Goal: Answer question/provide support: Share knowledge or assist other users

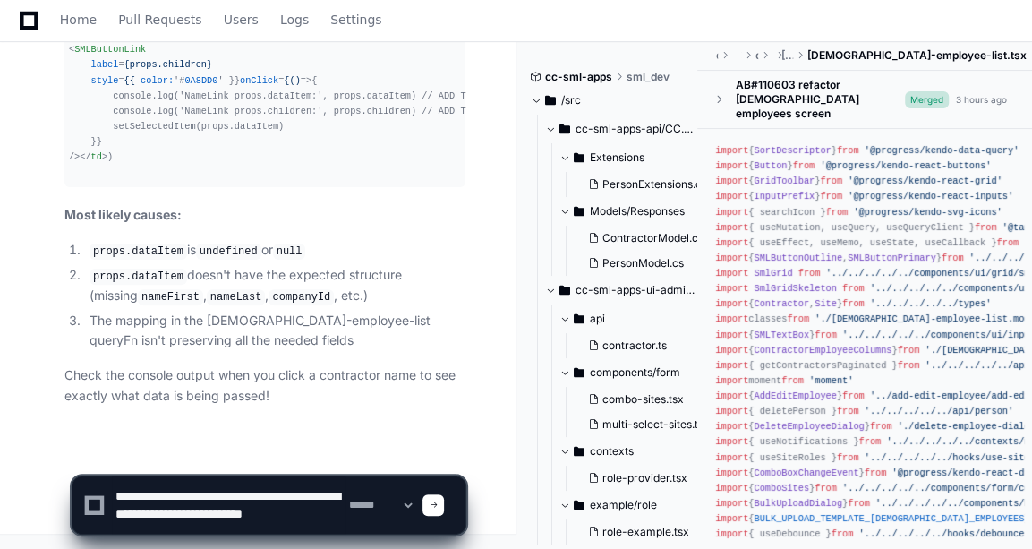
scroll to position [5, 0]
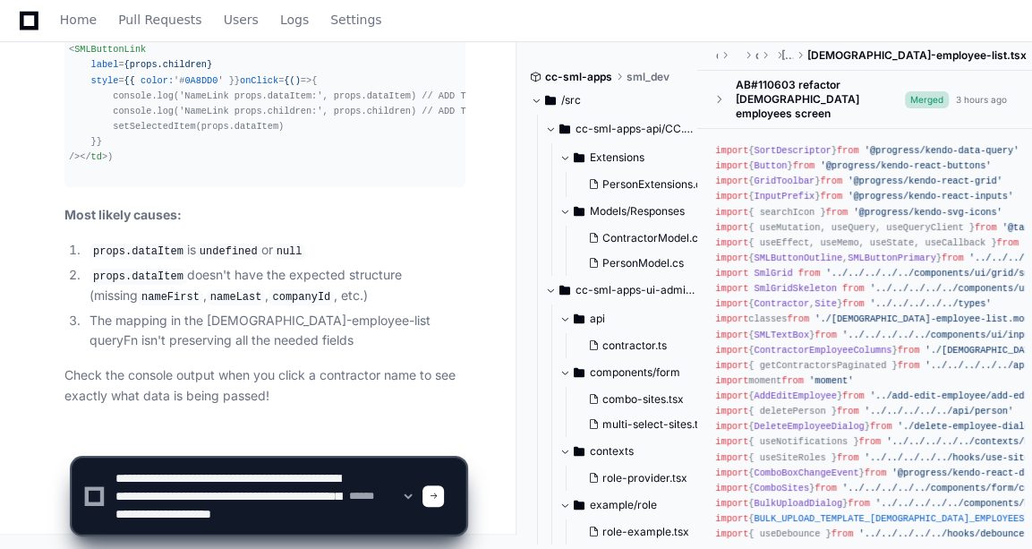
click at [279, 472] on textarea at bounding box center [229, 495] width 234 height 75
click at [203, 492] on textarea at bounding box center [229, 495] width 234 height 75
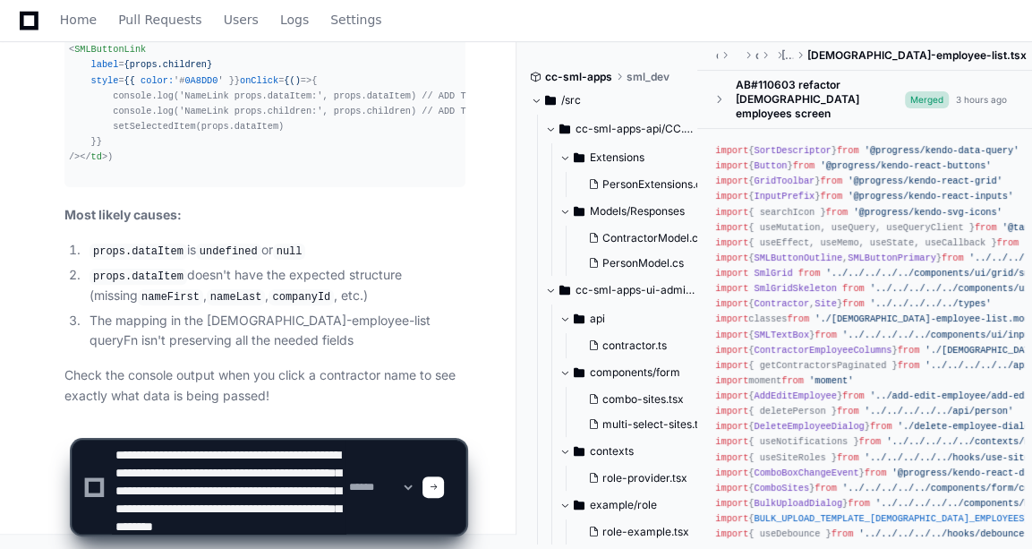
scroll to position [35, 0]
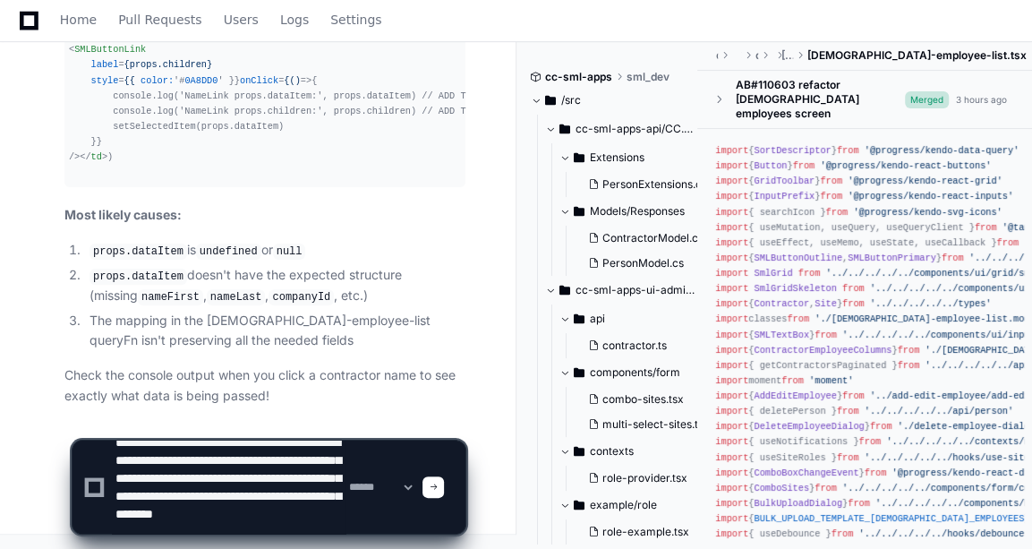
drag, startPoint x: 115, startPoint y: 513, endPoint x: 315, endPoint y: 515, distance: 199.5
click at [315, 515] on textarea at bounding box center [229, 486] width 234 height 93
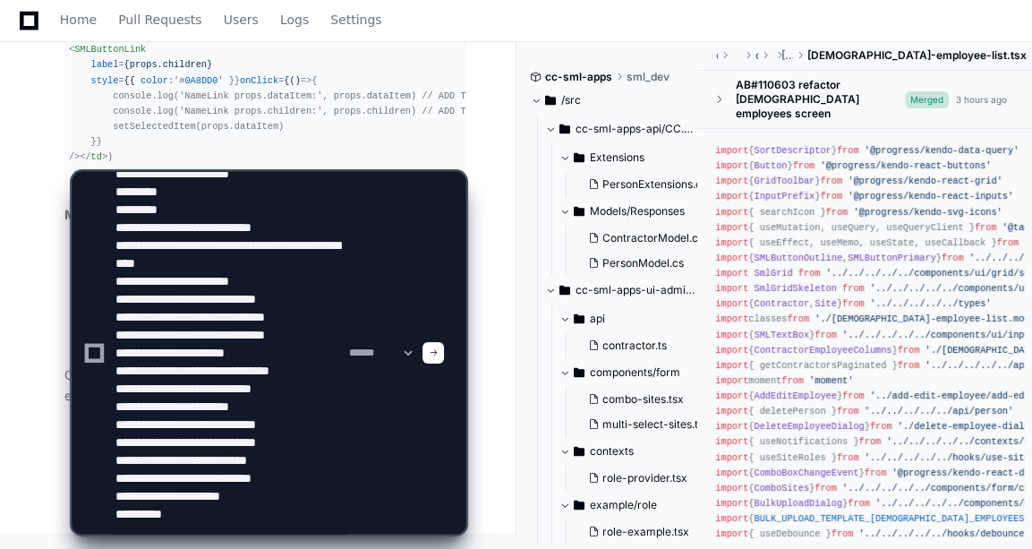
scroll to position [0, 0]
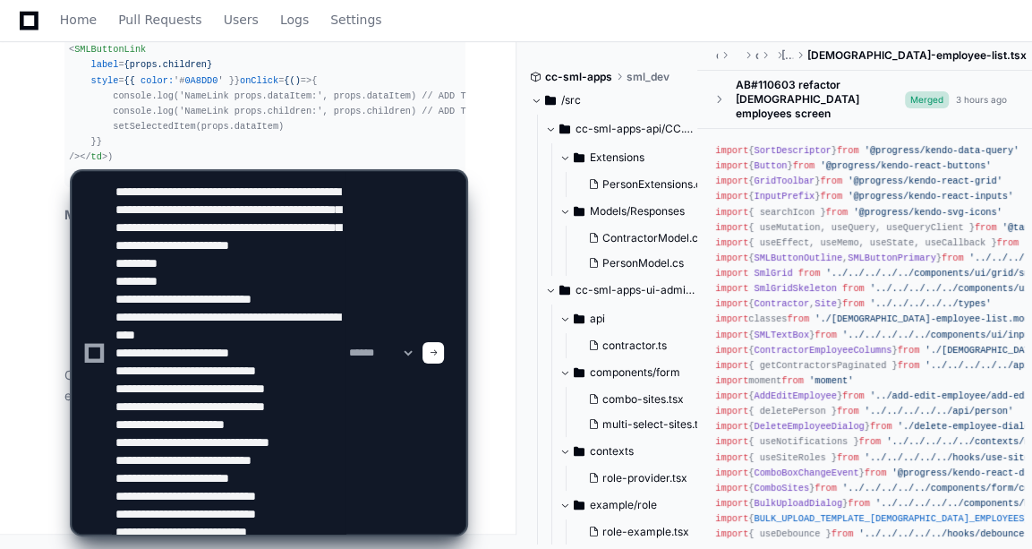
click at [257, 190] on textarea at bounding box center [229, 352] width 234 height 361
click at [269, 261] on textarea at bounding box center [229, 352] width 234 height 361
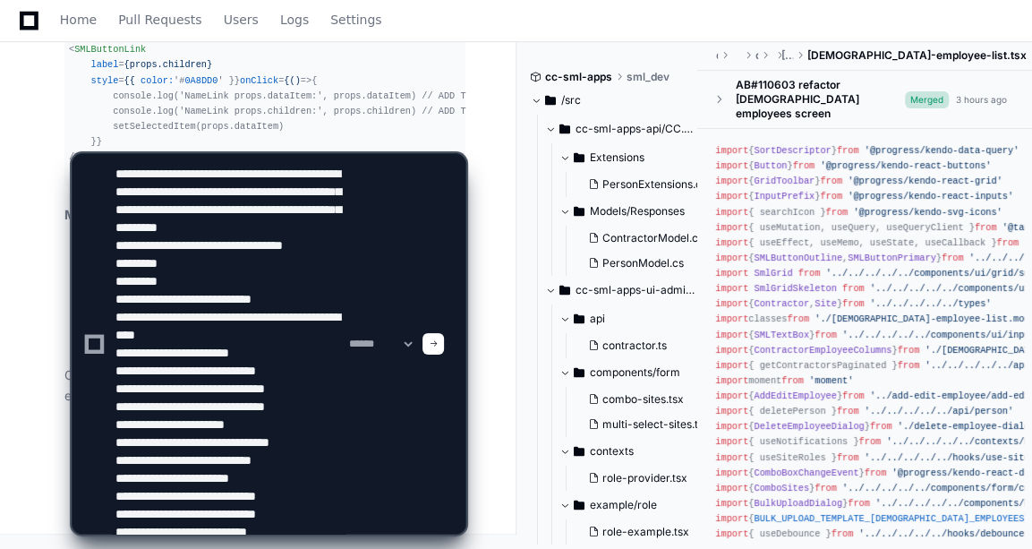
paste textarea "**********"
type textarea "**********"
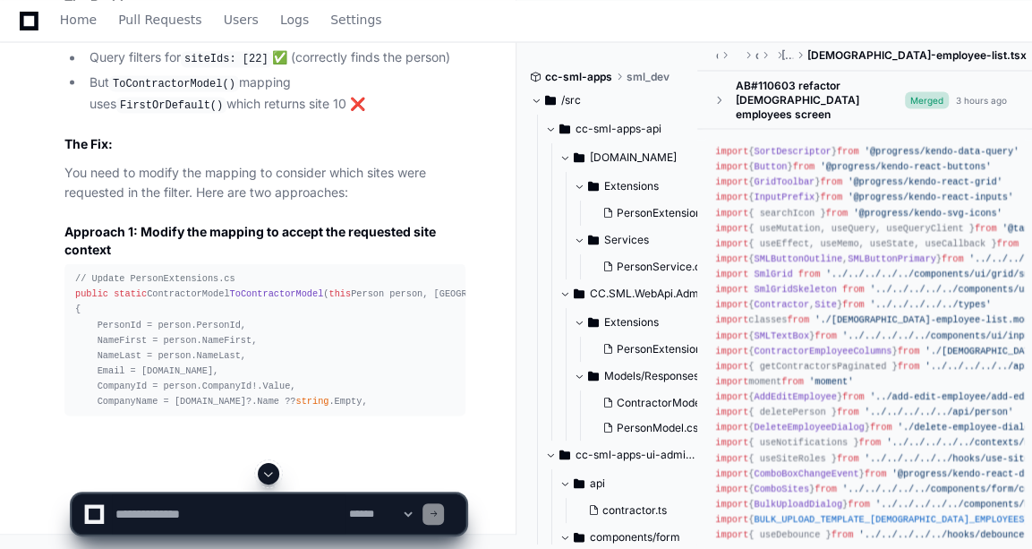
scroll to position [35268, 0]
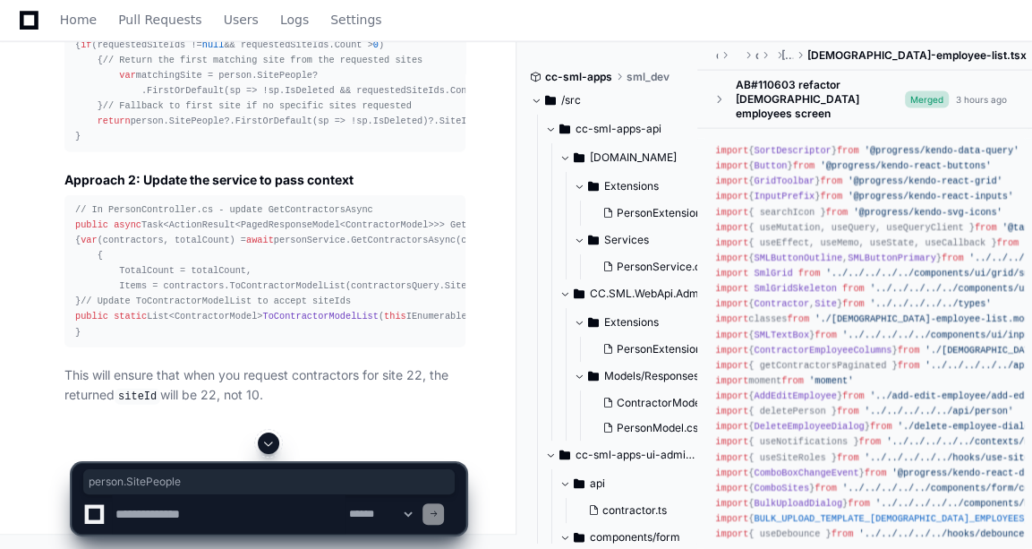
drag, startPoint x: 145, startPoint y: 144, endPoint x: 234, endPoint y: 142, distance: 88.6
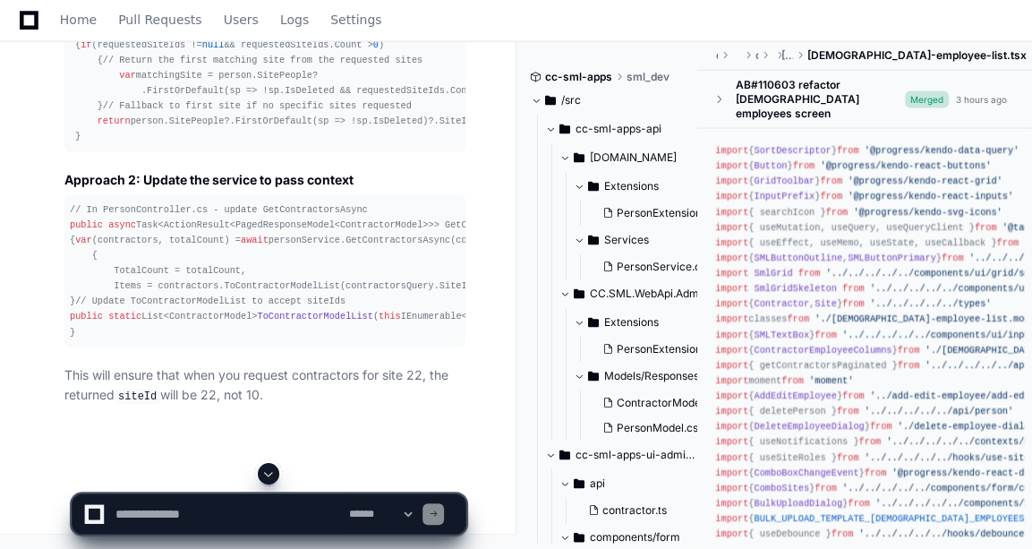
drag, startPoint x: 203, startPoint y: 113, endPoint x: 146, endPoint y: 187, distance: 93.8
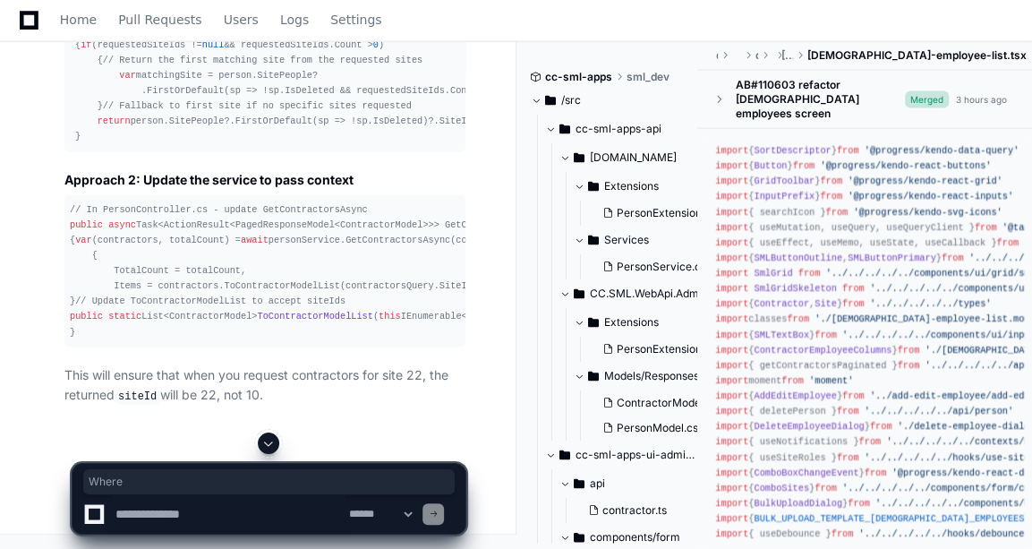
drag, startPoint x: 200, startPoint y: 232, endPoint x: 158, endPoint y: 236, distance: 41.4
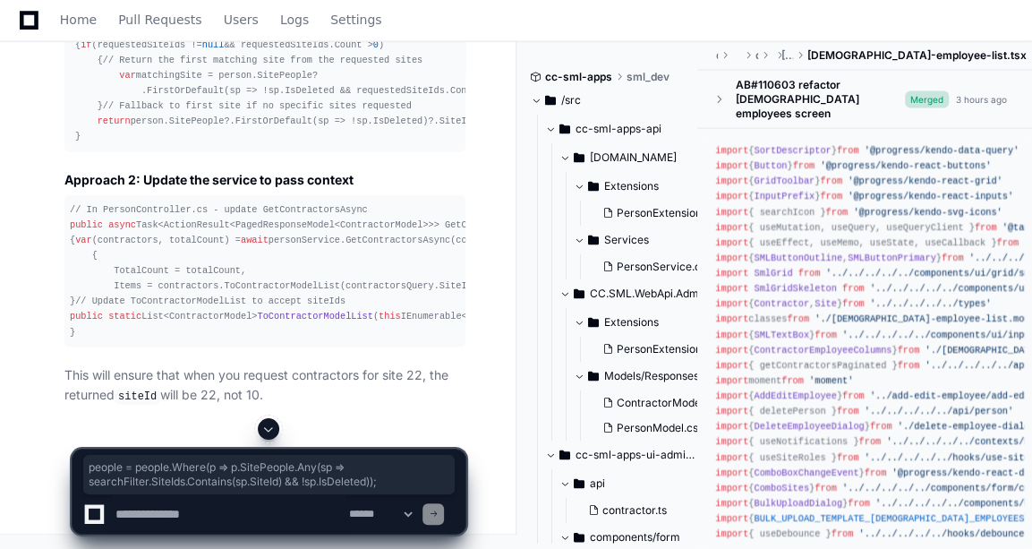
copy li "people = people.Where(p => p.SitePeople.Any(sp => searchFilter.SiteIds.Contains…"
click at [154, 515] on textarea at bounding box center [229, 513] width 234 height 39
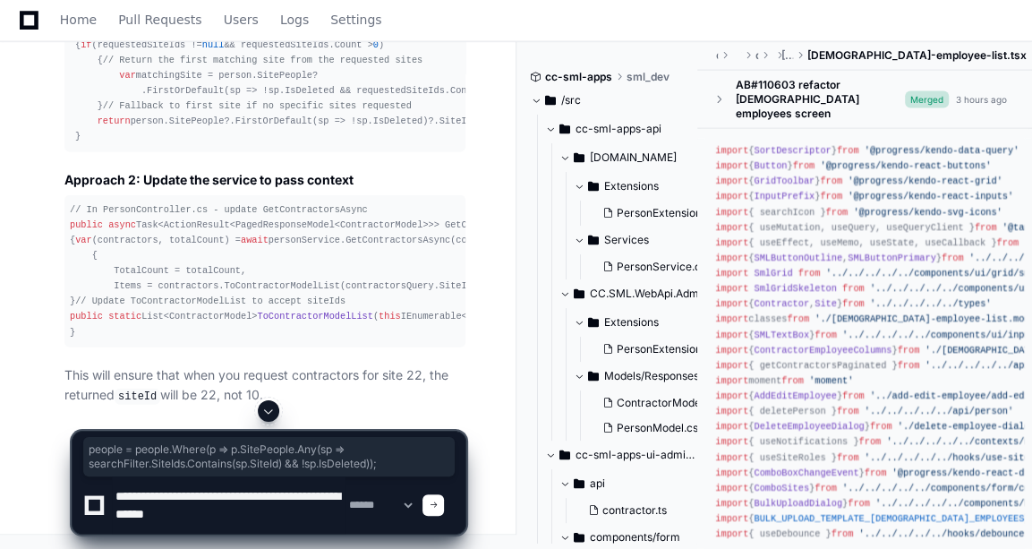
type textarea "**********"
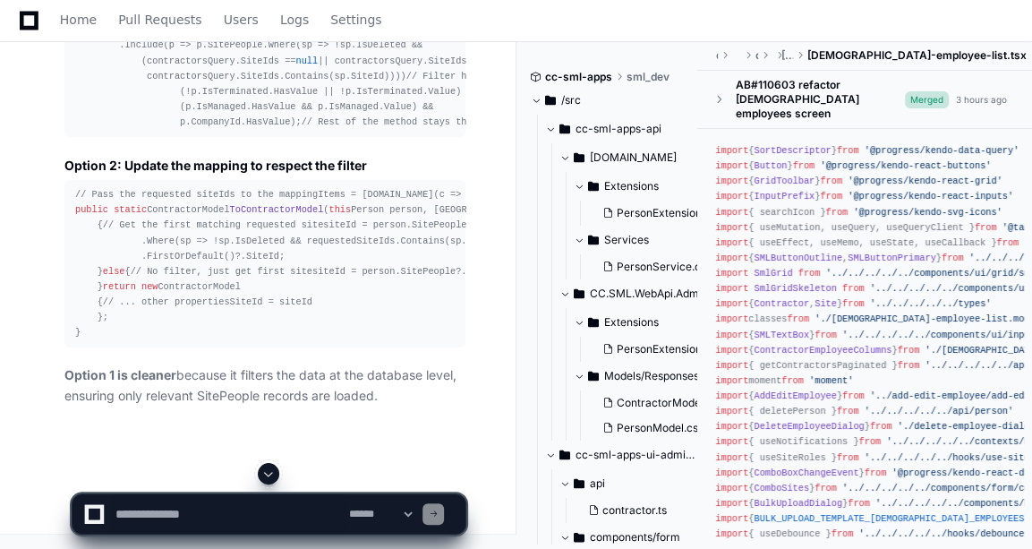
scroll to position [37765, 0]
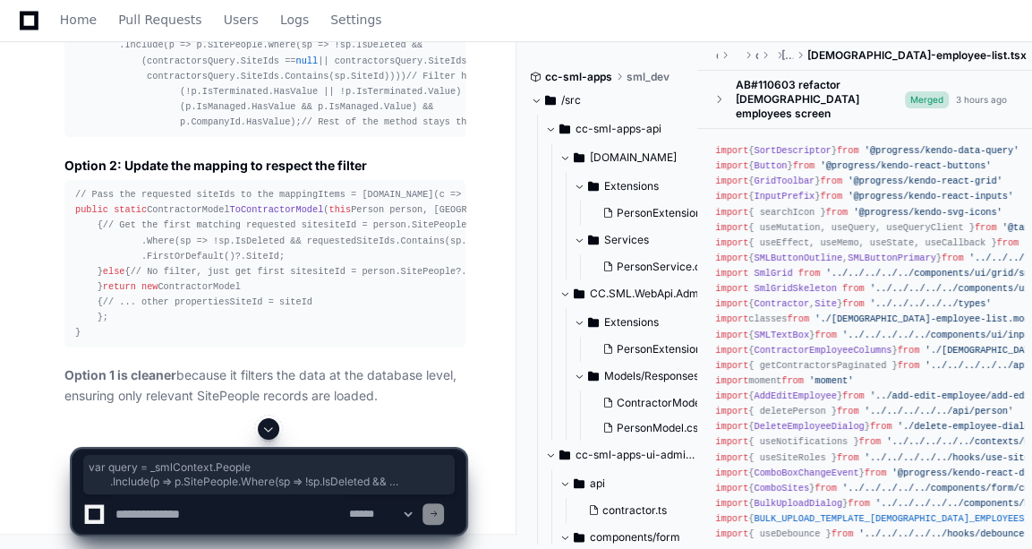
drag, startPoint x: 84, startPoint y: 193, endPoint x: 414, endPoint y: 247, distance: 334.5
click at [414, 130] on div "public async Task<Tuple<List<Person>, int >> GetContractorsAsync(ContractorsQue…" at bounding box center [264, 68] width 379 height 123
click at [203, 511] on textarea at bounding box center [229, 513] width 234 height 39
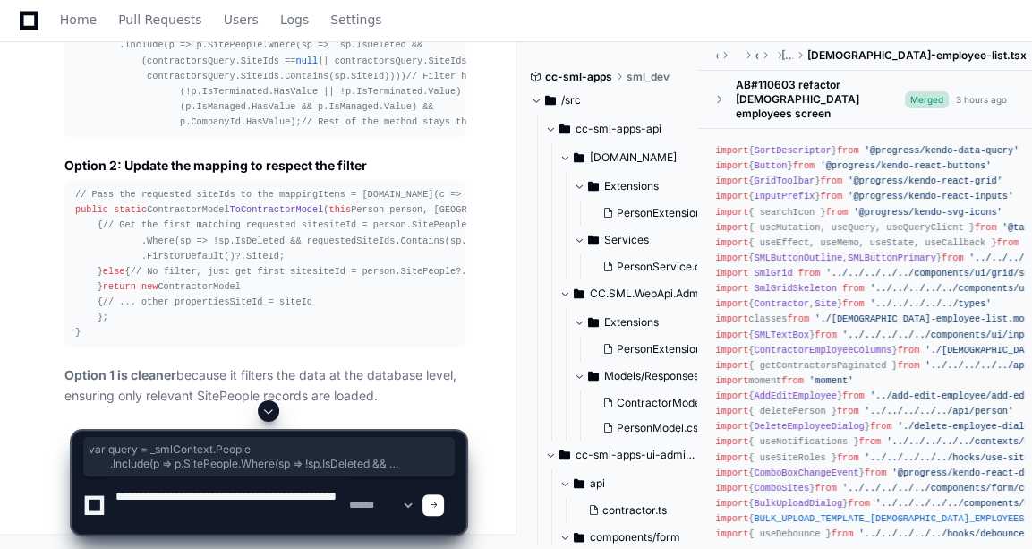
type textarea "**********"
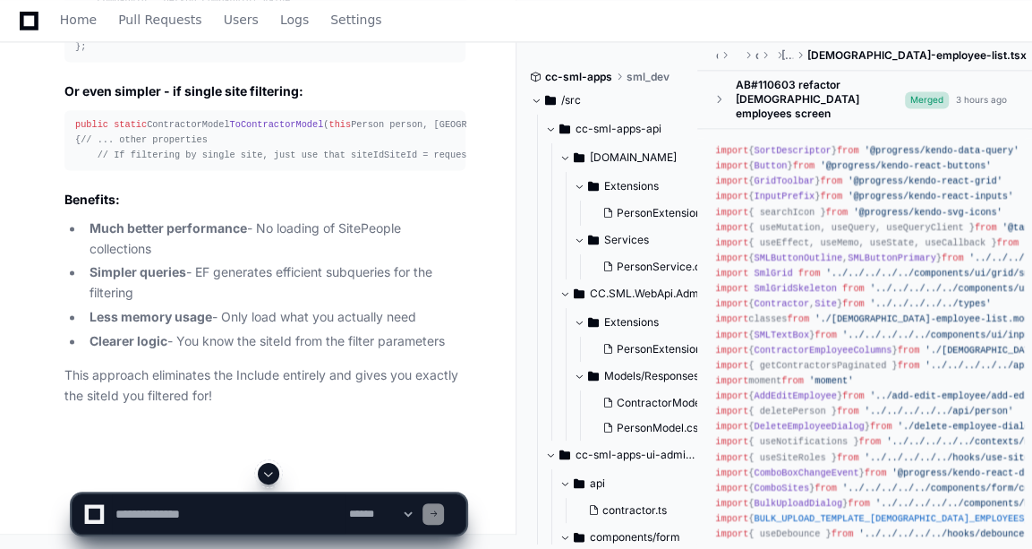
scroll to position [39271, 0]
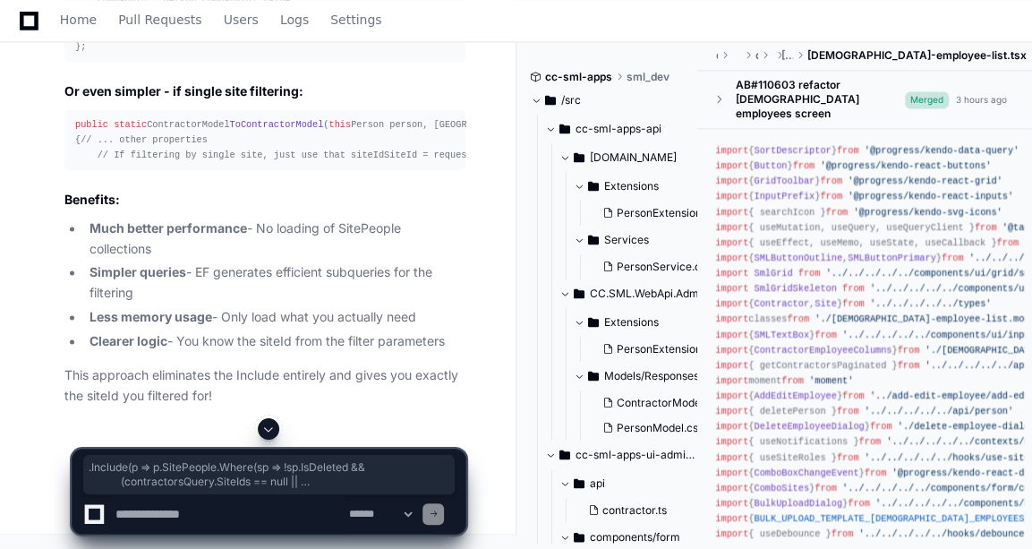
drag, startPoint x: 115, startPoint y: 257, endPoint x: 256, endPoint y: 289, distance: 145.0
drag, startPoint x: 256, startPoint y: 289, endPoint x: 208, endPoint y: 264, distance: 53.6
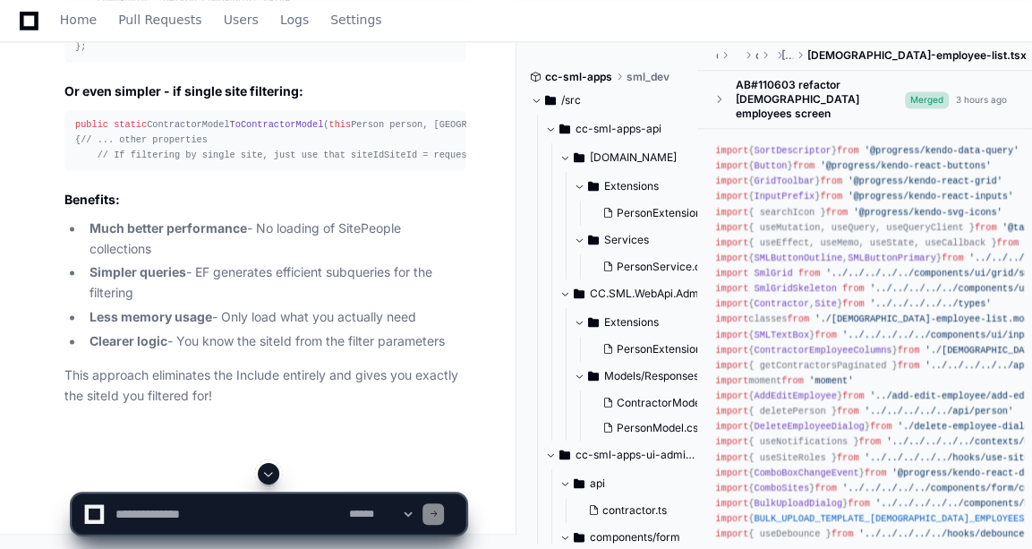
click at [279, 511] on textarea at bounding box center [229, 513] width 234 height 39
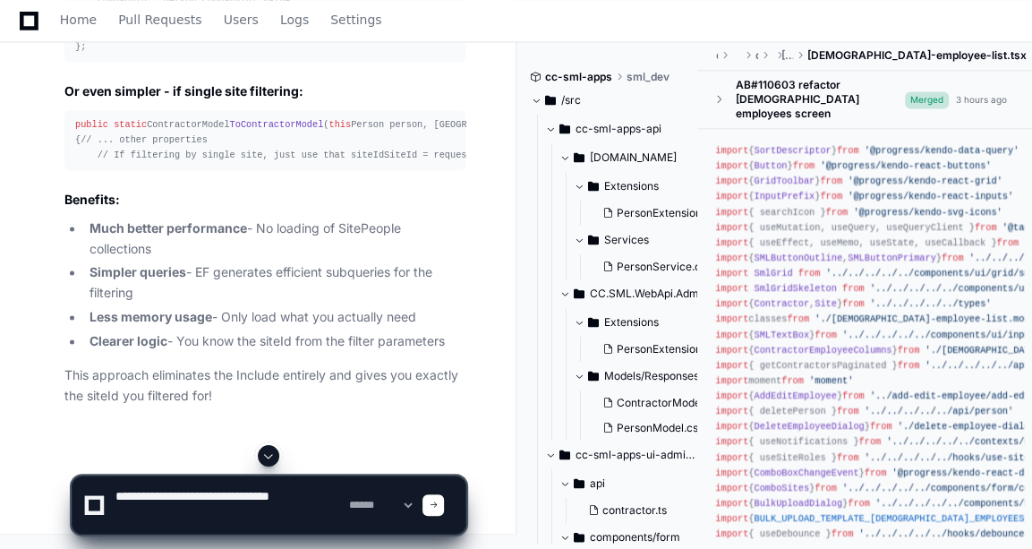
paste textarea "**********"
type textarea "**********"
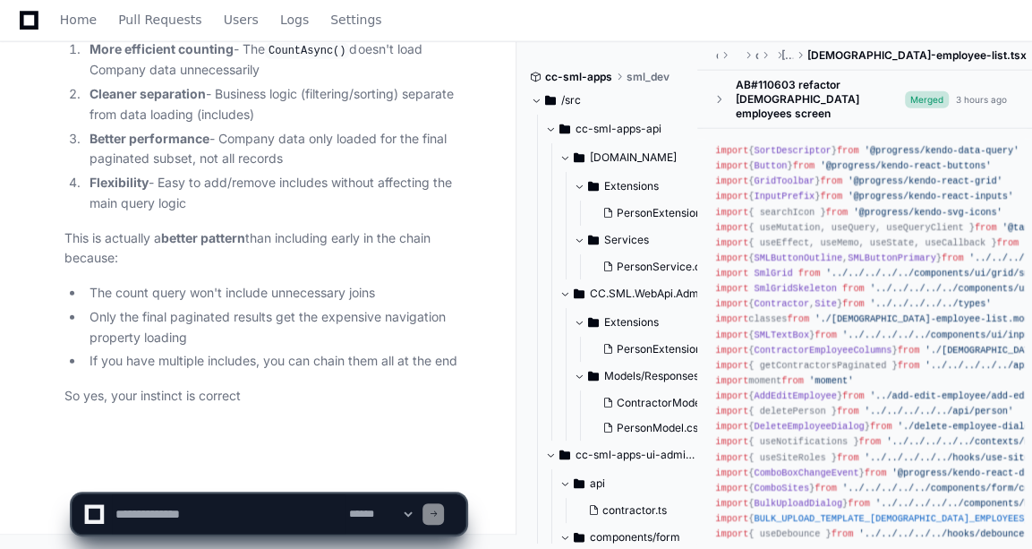
scroll to position [41317, 0]
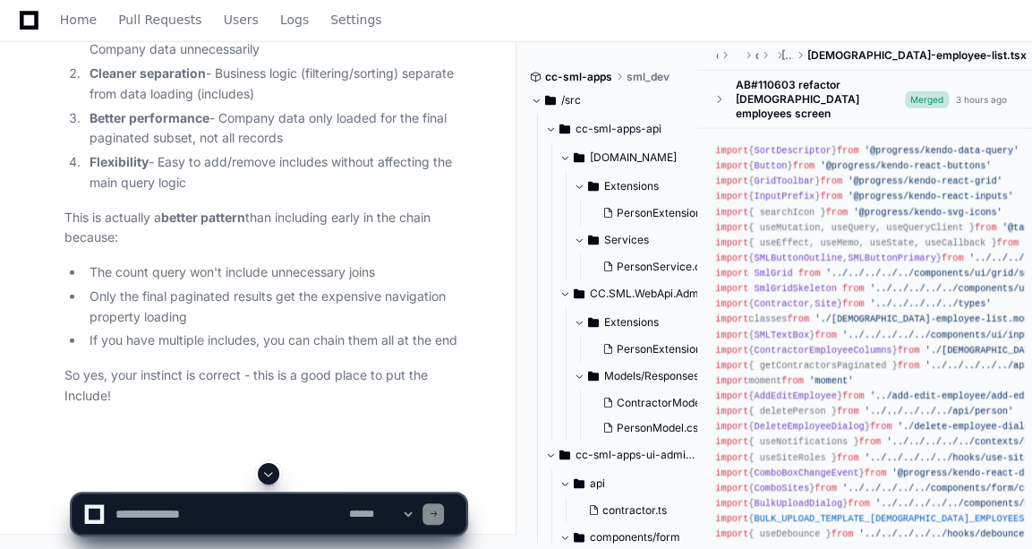
click at [176, 512] on textarea at bounding box center [229, 513] width 234 height 39
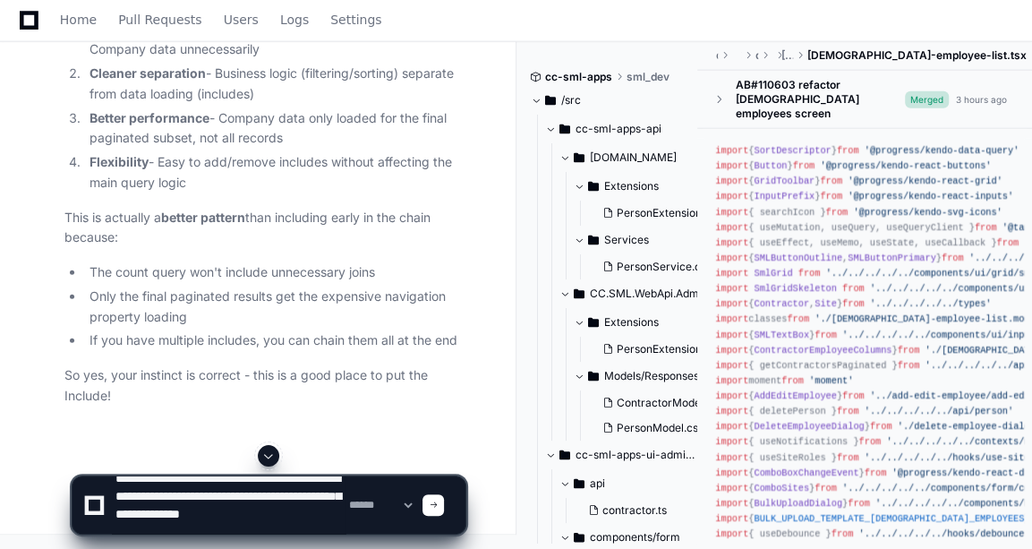
scroll to position [17, 0]
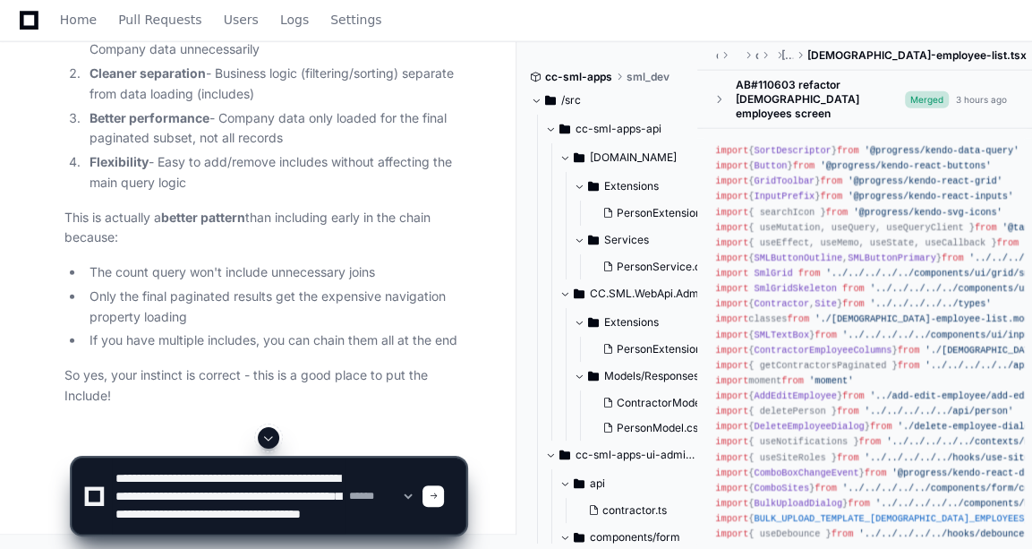
type textarea "**********"
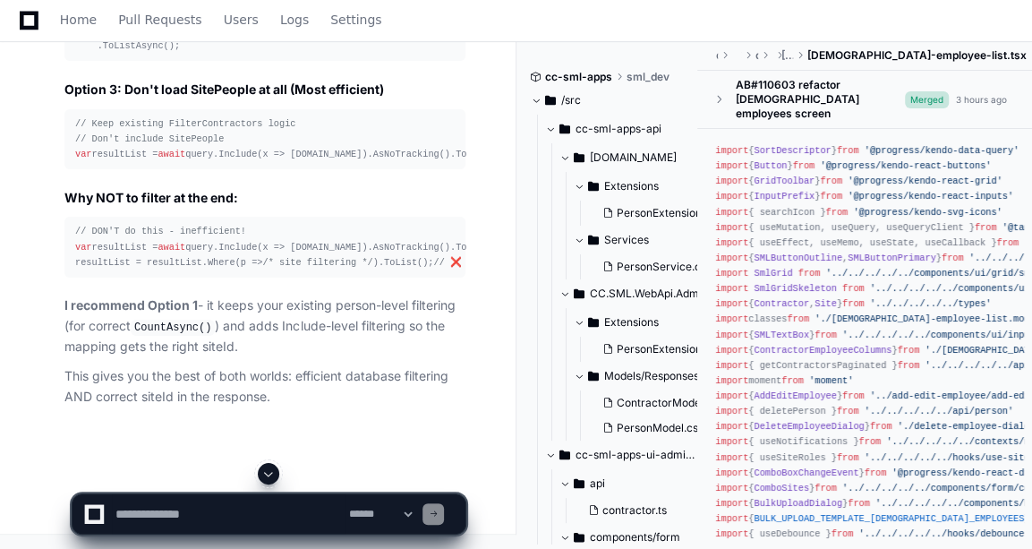
scroll to position [42249, 0]
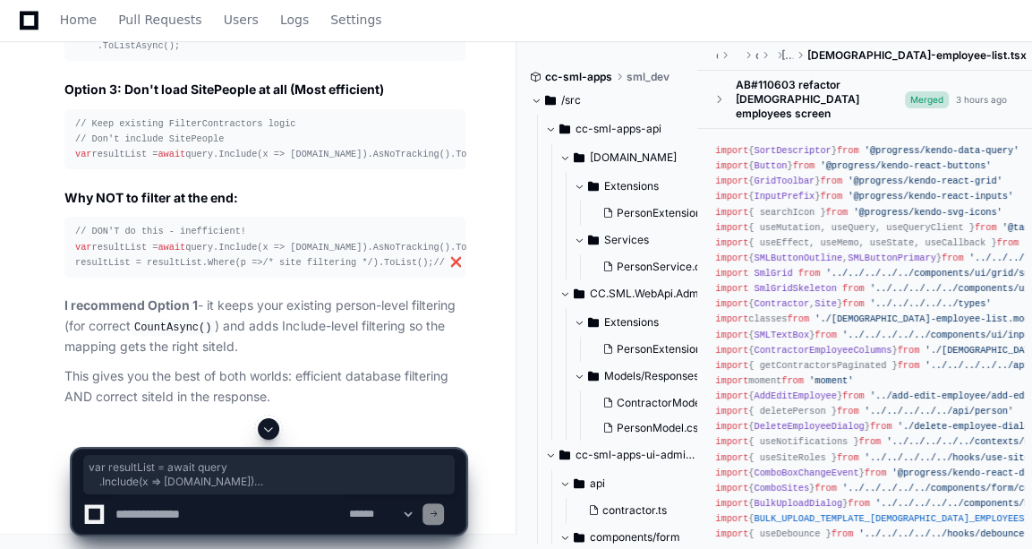
drag, startPoint x: 72, startPoint y: 220, endPoint x: 176, endPoint y: 339, distance: 157.9
drag, startPoint x: 95, startPoint y: 250, endPoint x: 368, endPoint y: 282, distance: 274.8
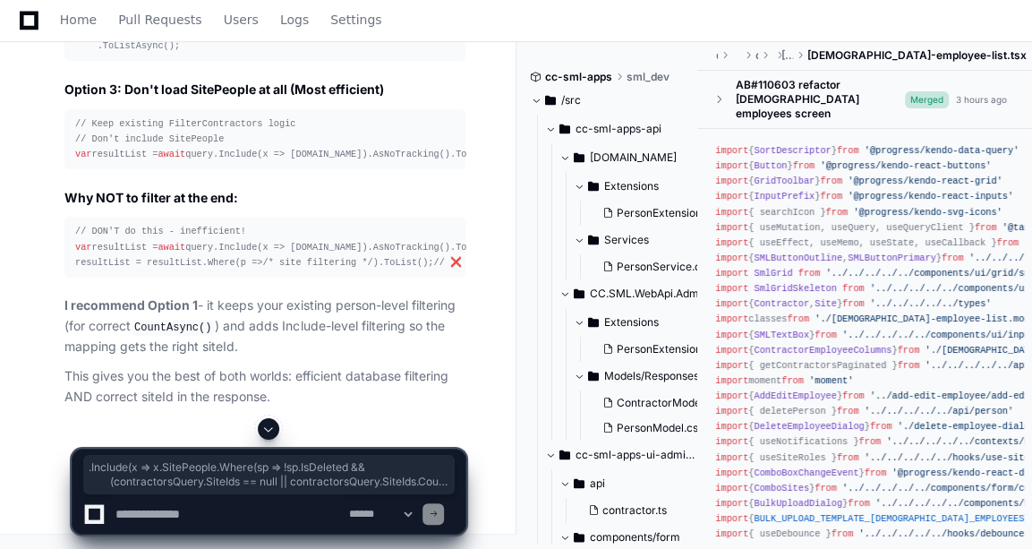
copy div ".Include(x => x.SitePeople.Where(sp => !sp.IsDeleted && (contractorsQuery.SiteI…"
